Goal: Find specific page/section: Find specific page/section

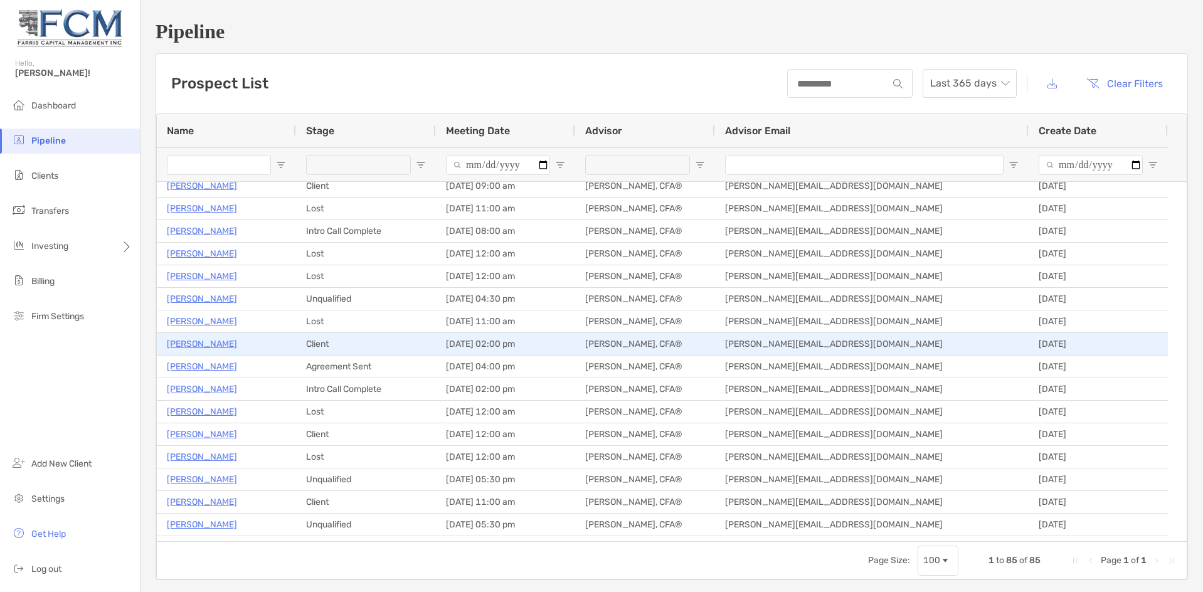
scroll to position [188, 0]
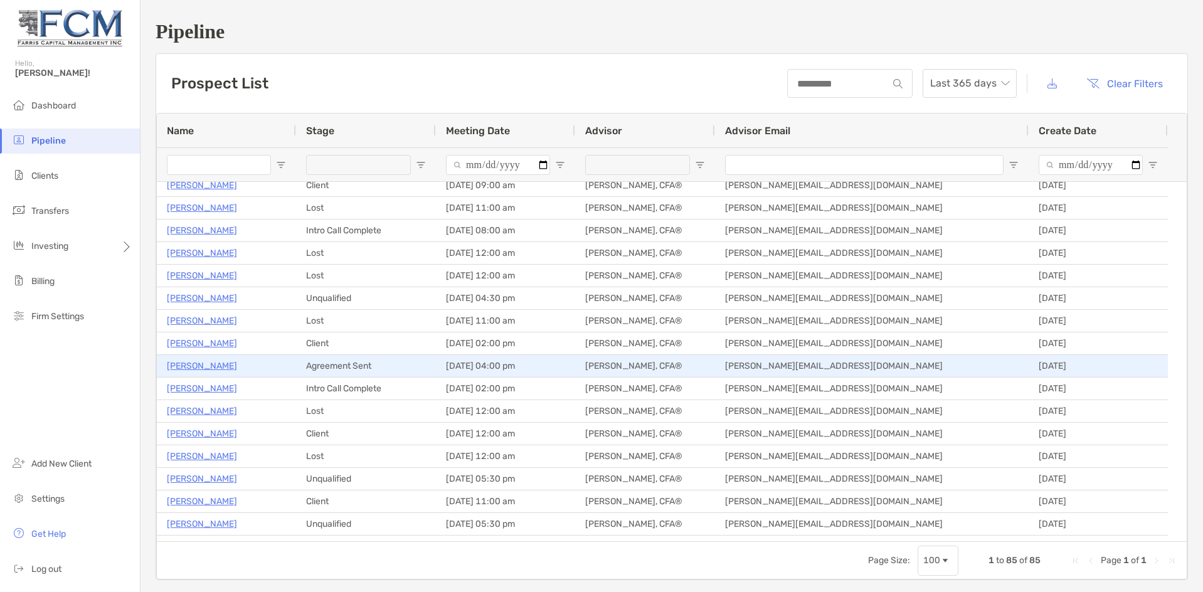
click at [208, 366] on p "[PERSON_NAME]" at bounding box center [202, 366] width 70 height 16
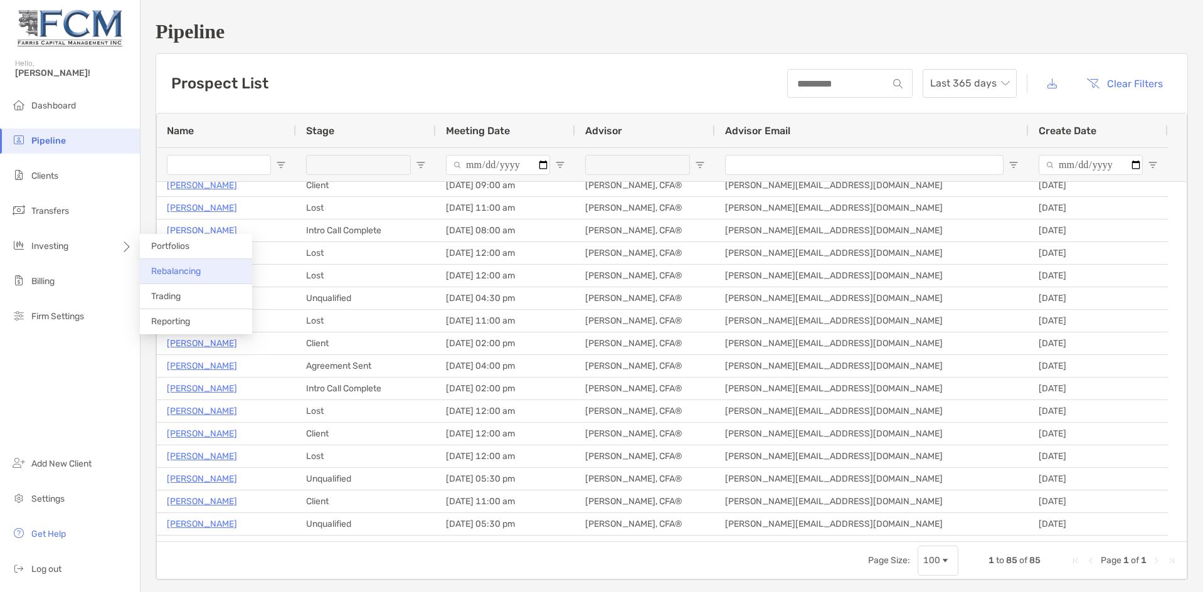
click at [193, 273] on span "Rebalancing" at bounding box center [176, 271] width 50 height 11
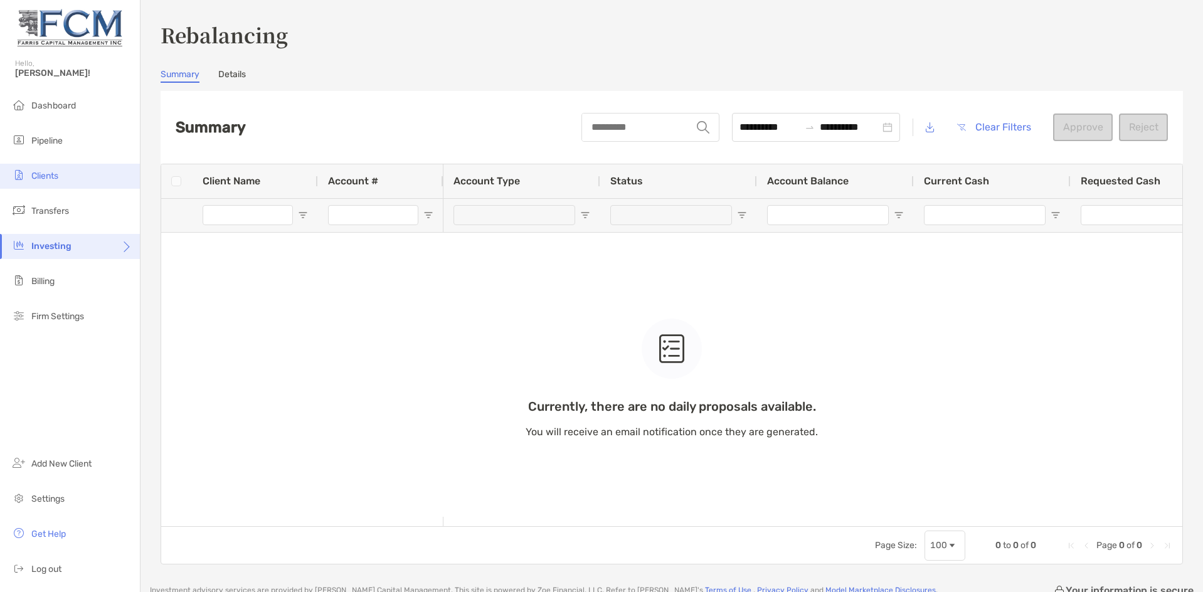
click at [45, 178] on span "Clients" at bounding box center [44, 176] width 27 height 11
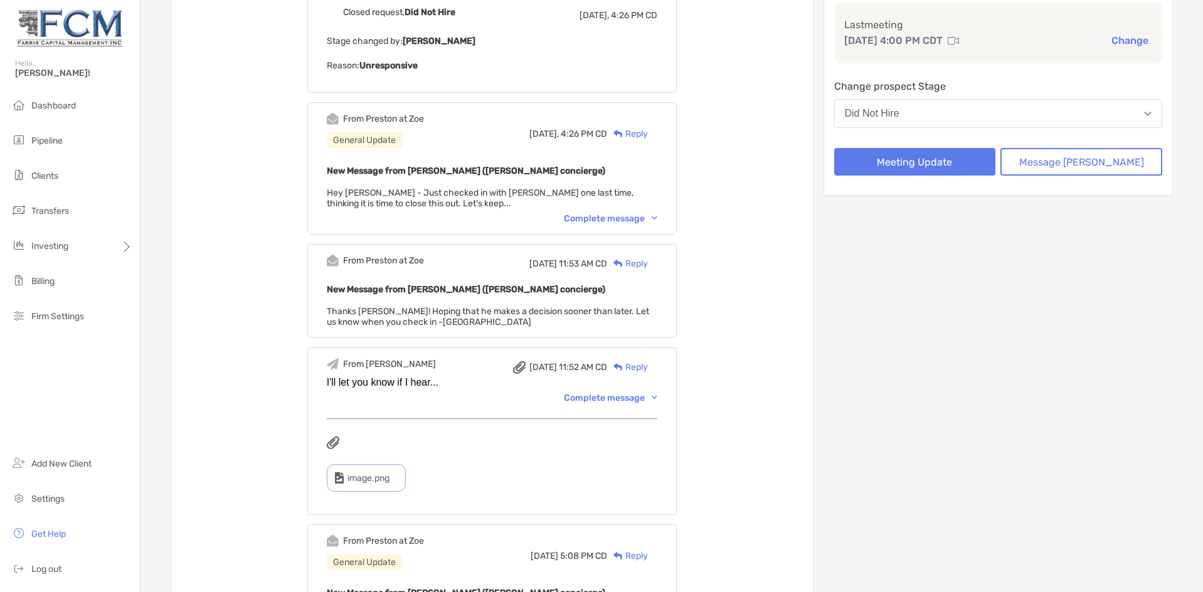
scroll to position [188, 0]
click at [620, 398] on div "Complete message" at bounding box center [610, 396] width 93 height 11
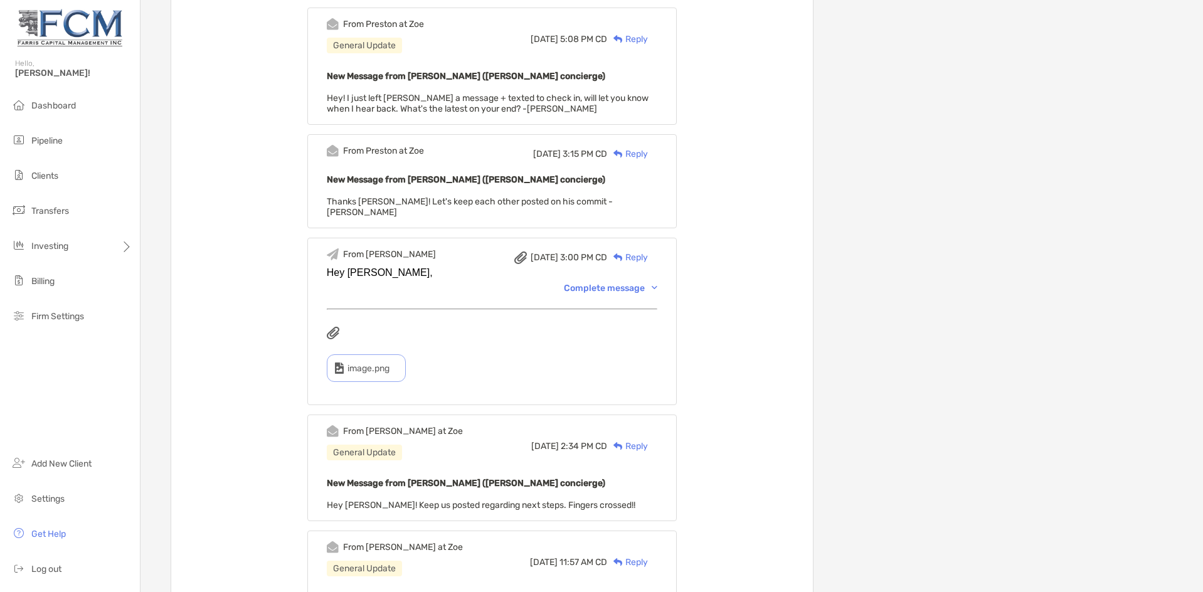
scroll to position [1129, 0]
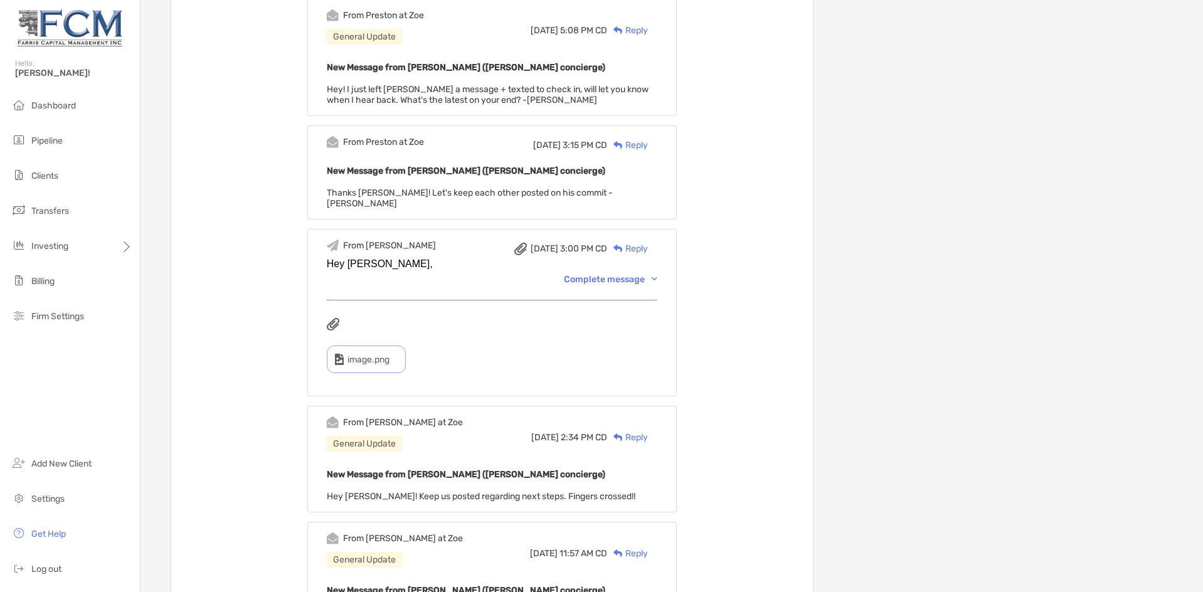
click at [601, 274] on div "Complete message" at bounding box center [610, 279] width 93 height 11
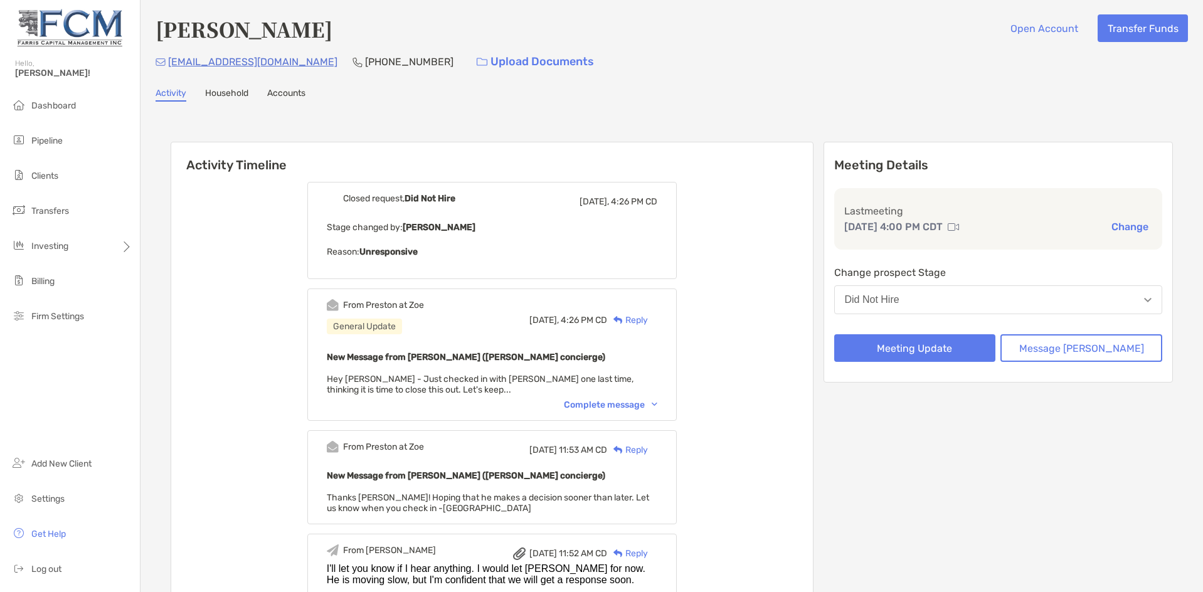
scroll to position [0, 0]
